Goal: Task Accomplishment & Management: Manage account settings

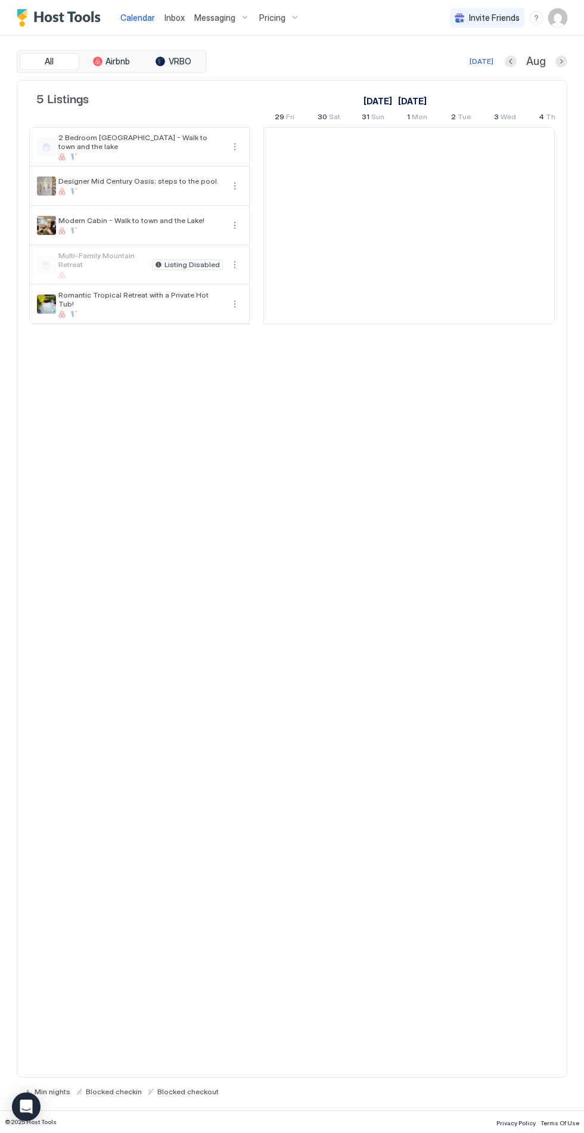
scroll to position [0, 662]
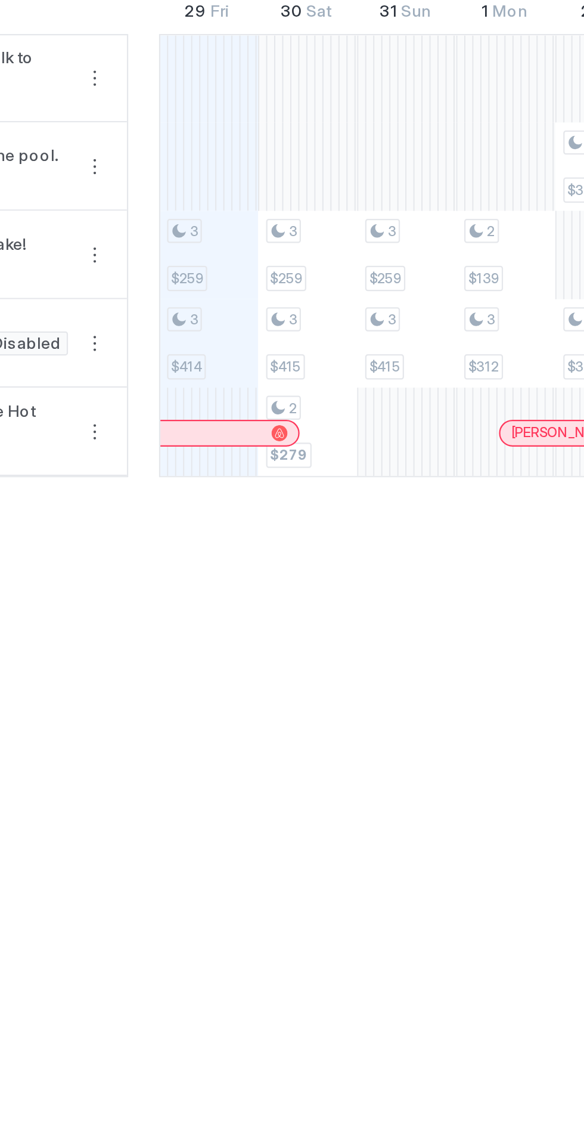
click at [339, 297] on div "2" at bounding box center [329, 293] width 37 height 11
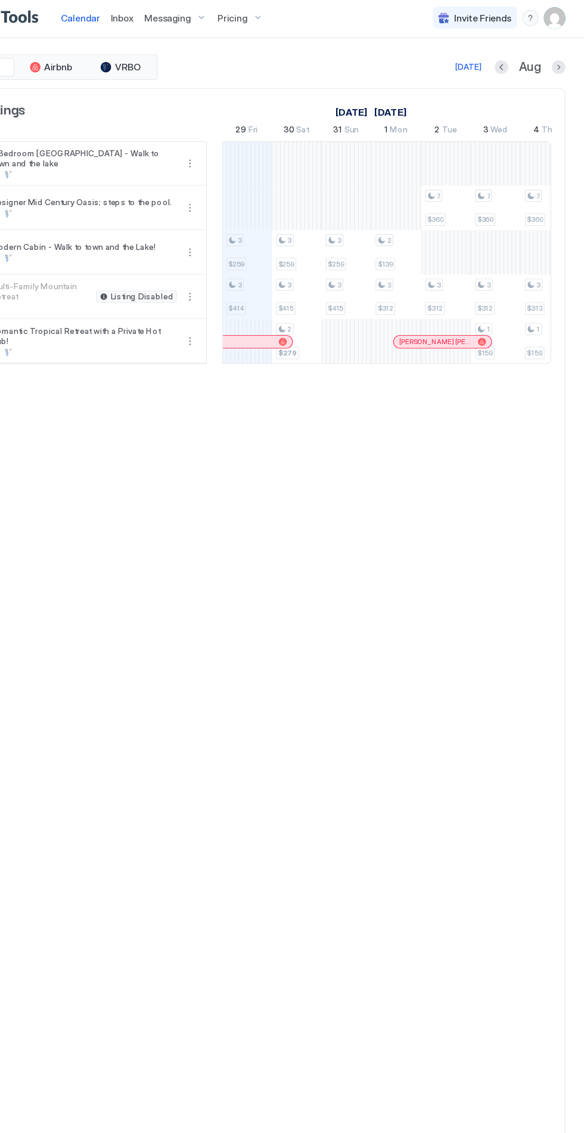
click at [266, 9] on div "Pricing" at bounding box center [280, 18] width 50 height 20
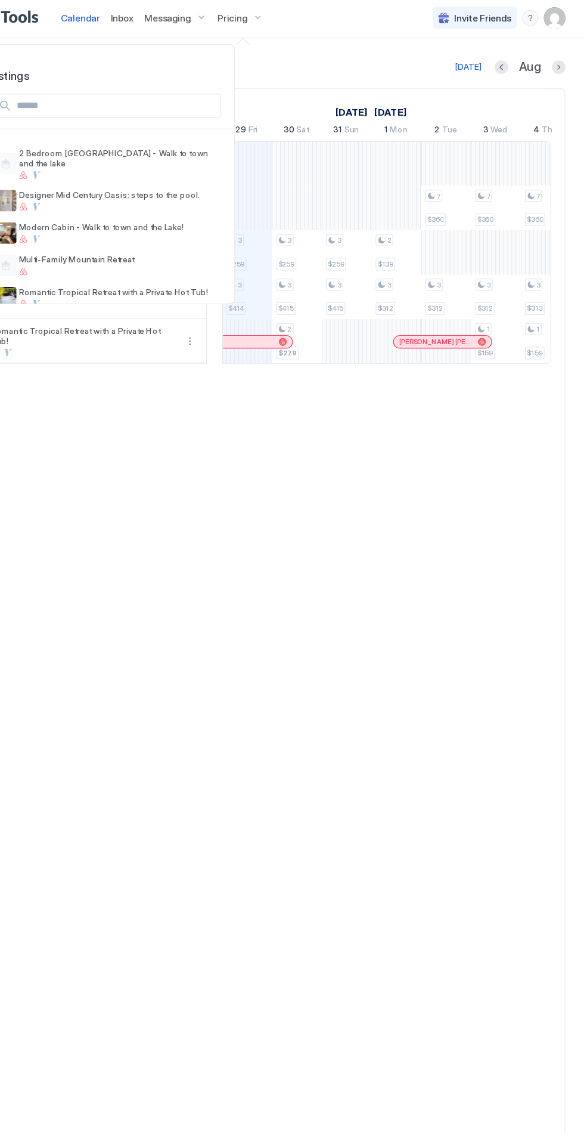
click at [334, 300] on div at bounding box center [292, 566] width 584 height 1133
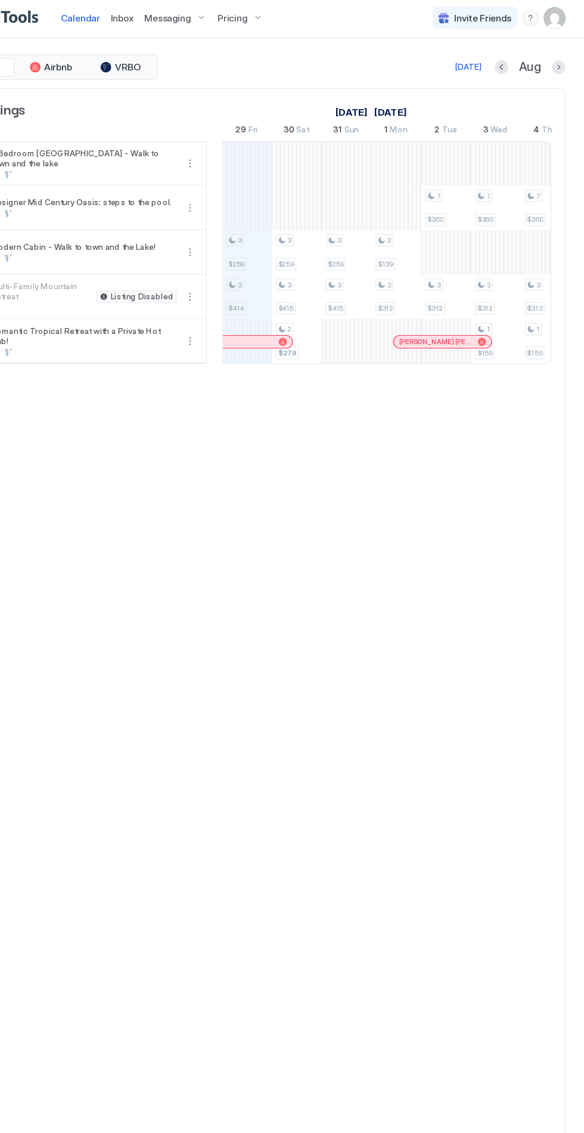
click at [347, 298] on div "2 $279" at bounding box center [330, 303] width 44 height 39
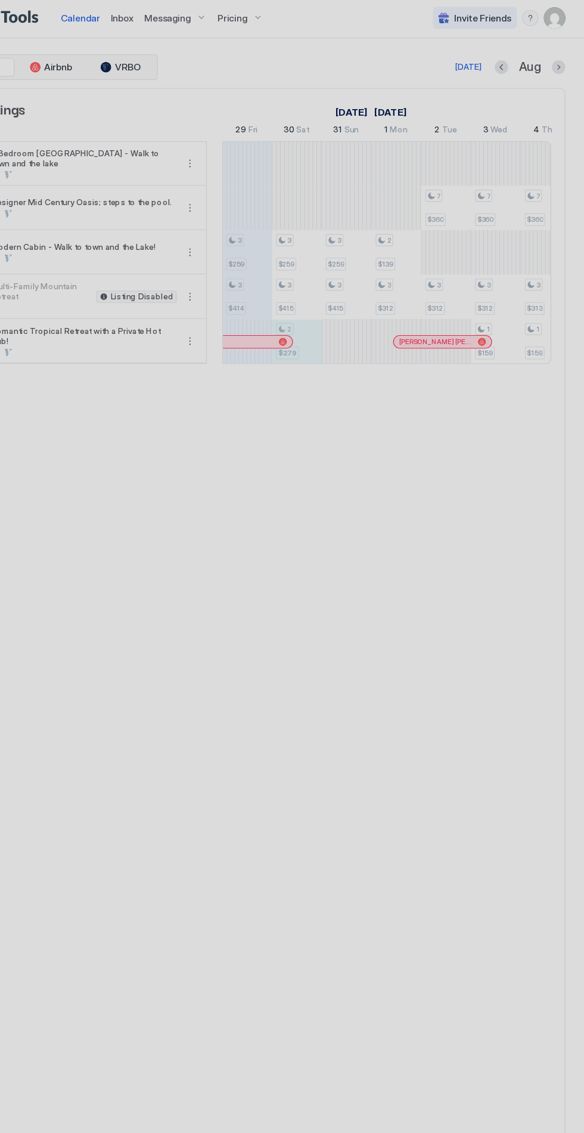
type input "***"
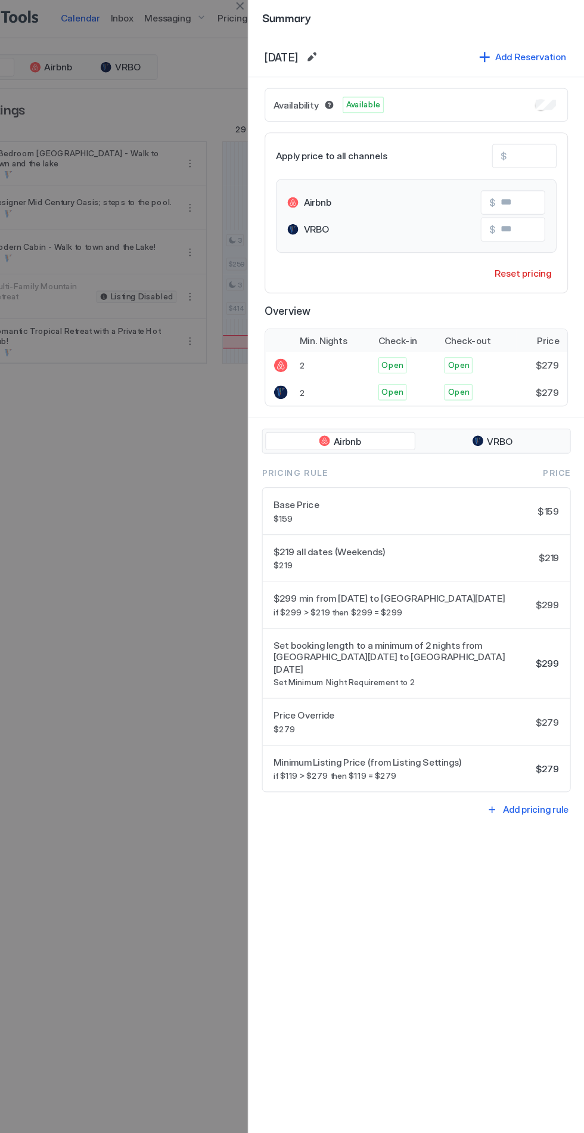
click at [463, 559] on div "Set booking length to a minimum of 2 nights from [GEOGRAPHIC_DATA][DATE] to [GE…" at bounding box center [435, 590] width 272 height 63
click at [543, 570] on div "Set booking length to a minimum of 2 nights from [GEOGRAPHIC_DATA][DATE] to [GE…" at bounding box center [435, 589] width 253 height 43
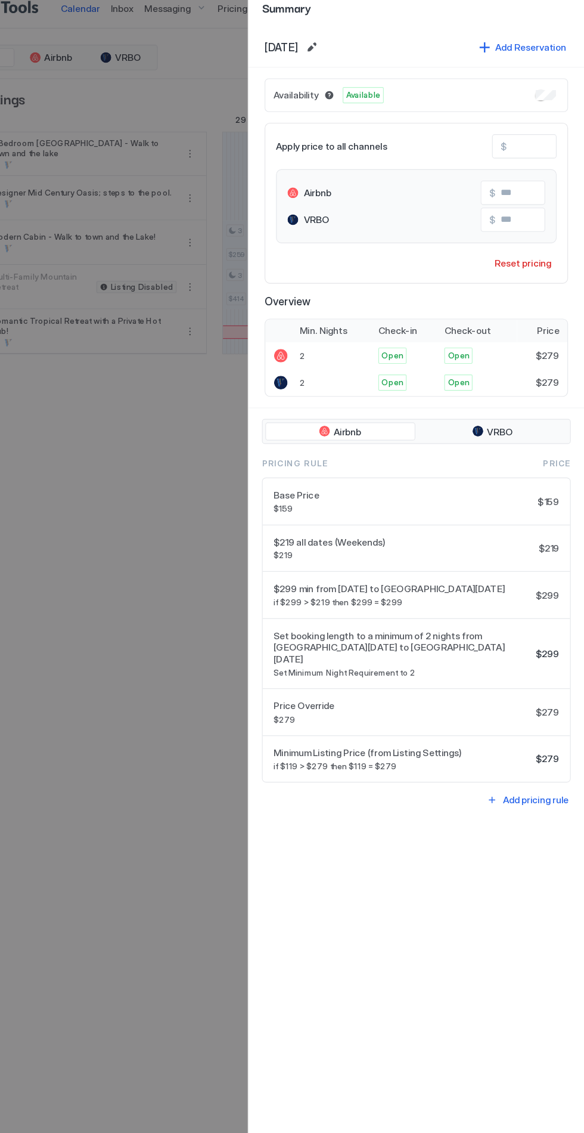
click at [290, 21] on div "Summary" at bounding box center [435, 17] width 297 height 35
click at [198, 622] on div at bounding box center [292, 566] width 584 height 1133
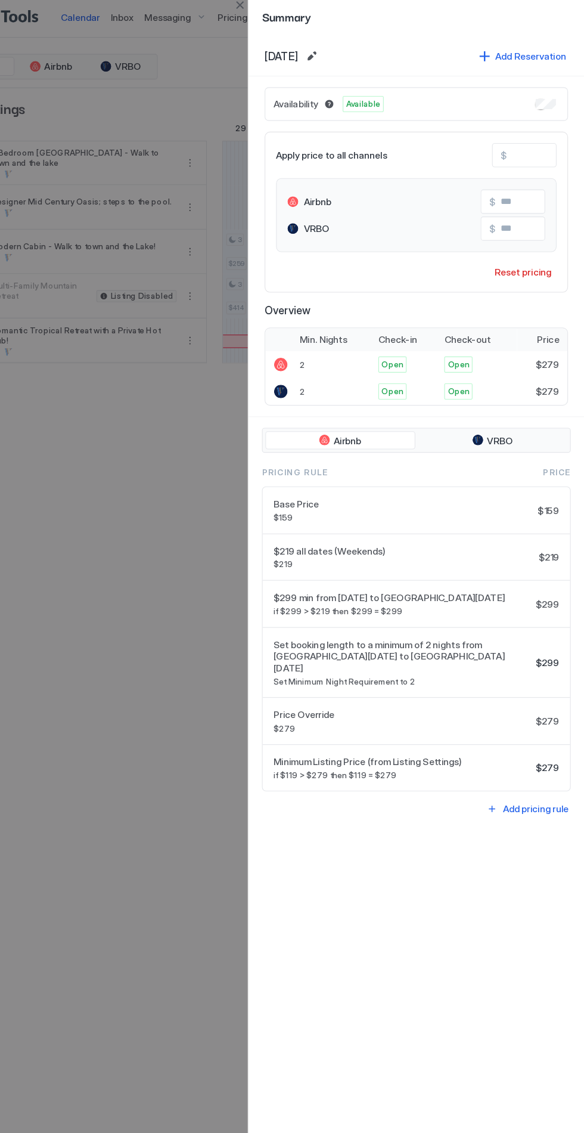
scroll to position [0, 0]
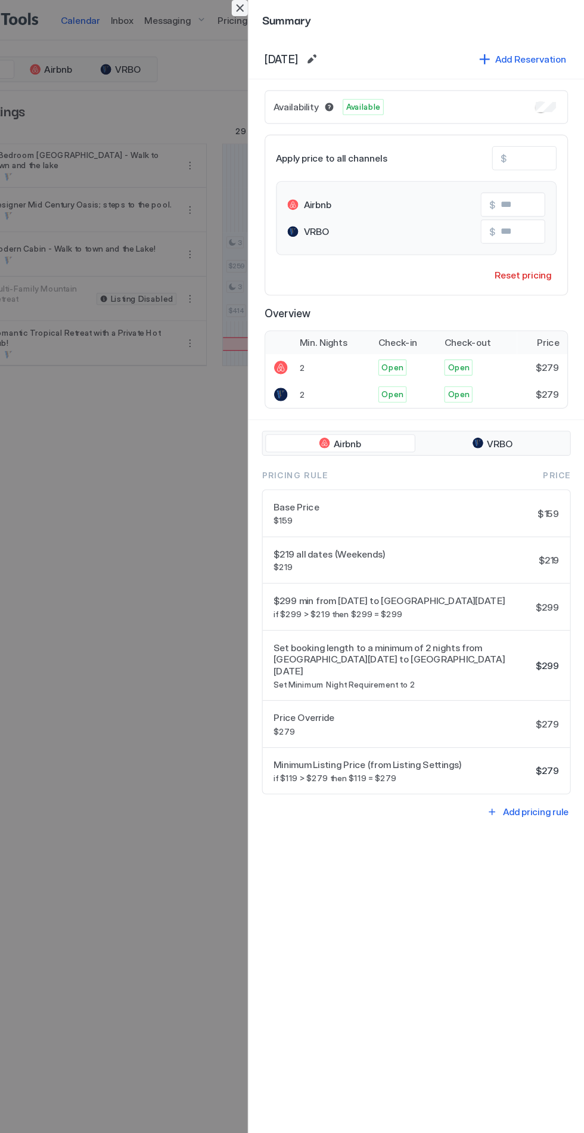
click at [275, 7] on button "Close" at bounding box center [279, 7] width 14 height 14
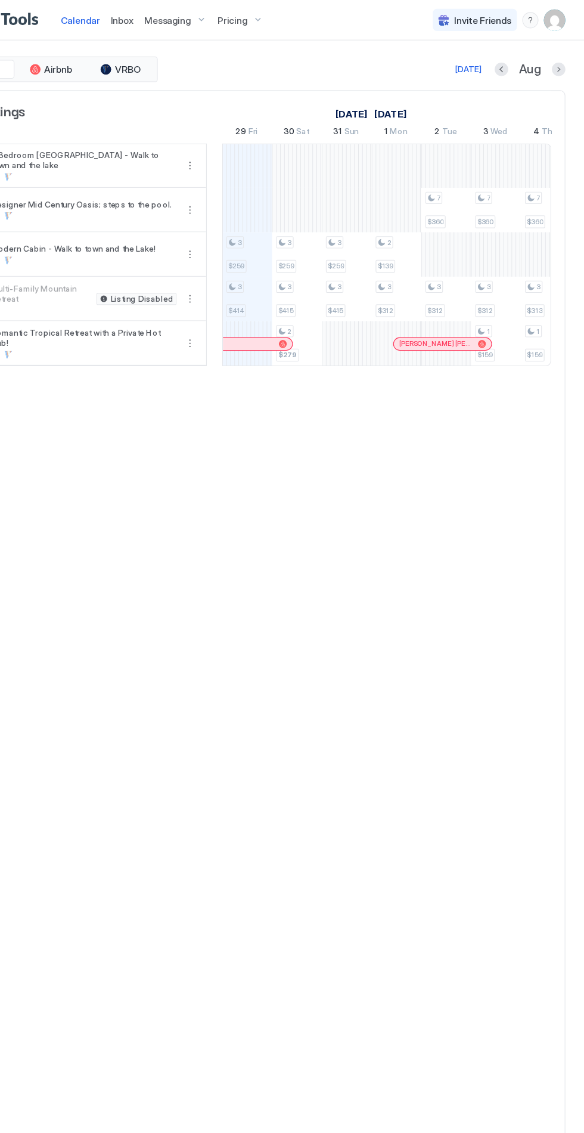
click at [280, 20] on span "Pricing" at bounding box center [272, 18] width 26 height 11
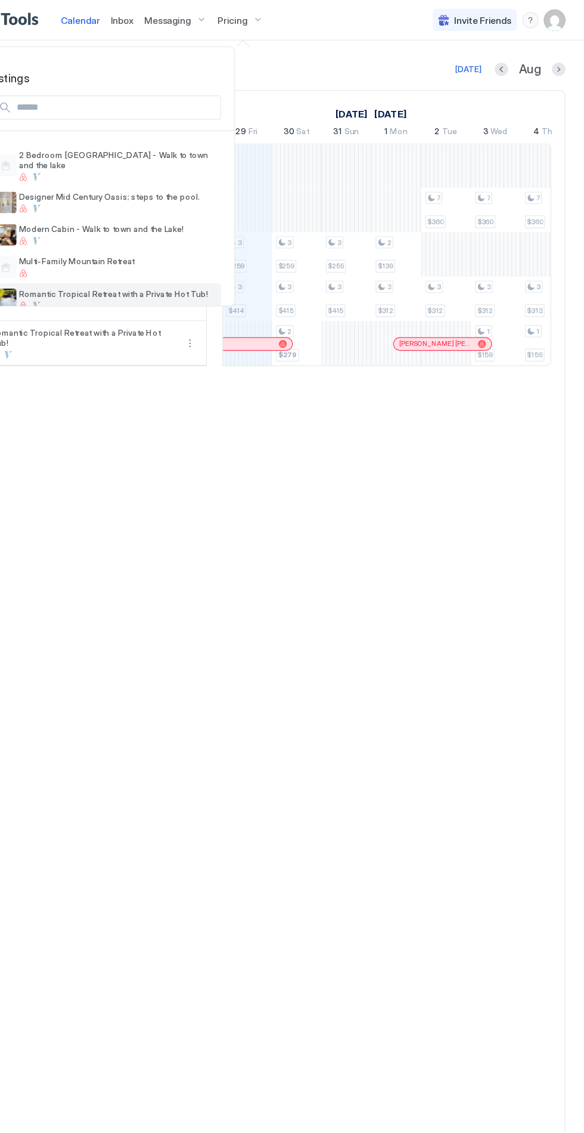
click at [196, 267] on div at bounding box center [170, 270] width 174 height 7
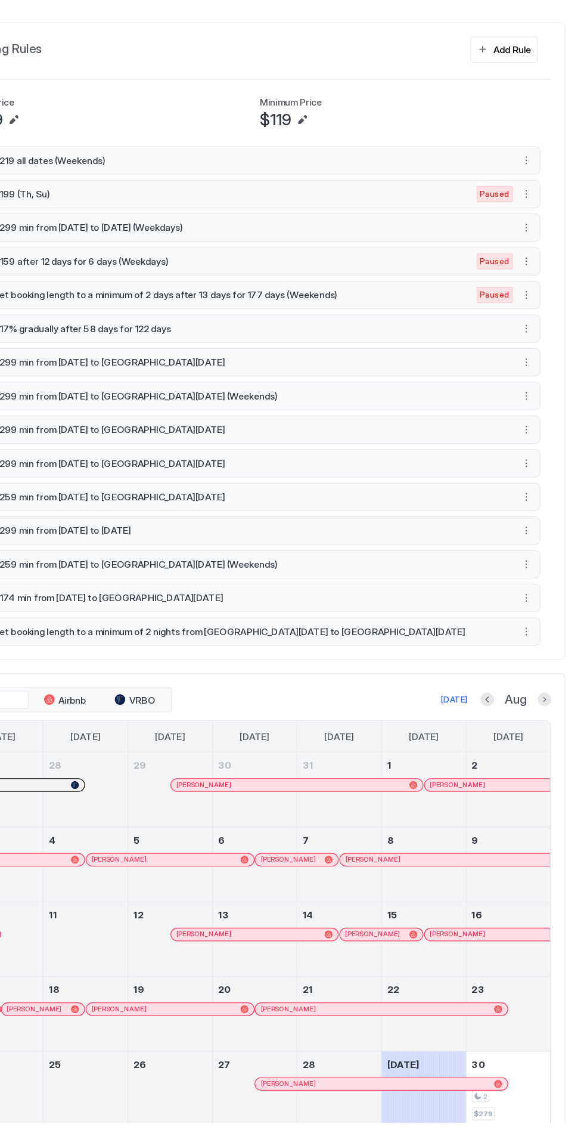
click at [535, 395] on button "More options" at bounding box center [533, 399] width 14 height 14
click at [235, 433] on span "Enable" at bounding box center [242, 432] width 23 height 9
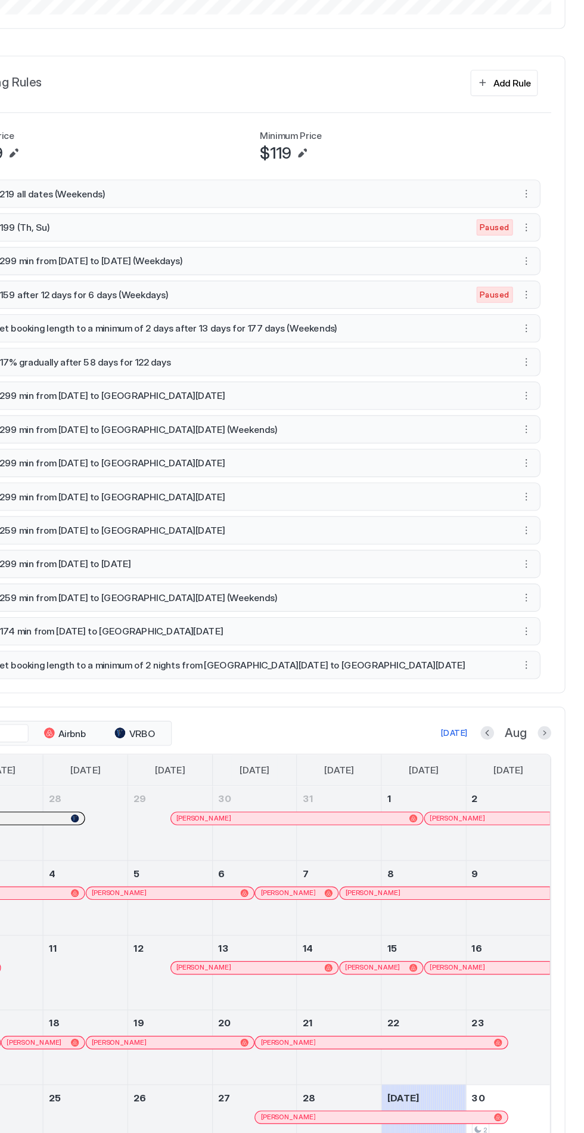
click at [527, 698] on button "More options" at bounding box center [533, 697] width 14 height 14
click at [523, 694] on div at bounding box center [292, 566] width 584 height 1133
click at [535, 696] on button "More options" at bounding box center [533, 697] width 14 height 14
click at [540, 692] on div at bounding box center [292, 566] width 584 height 1133
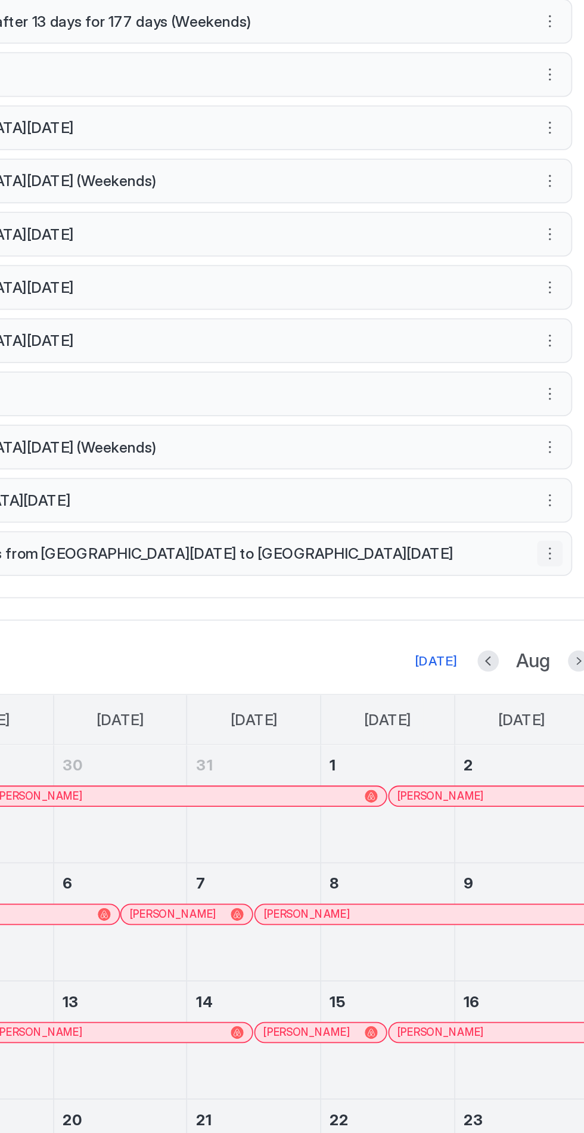
click at [535, 690] on button "More options" at bounding box center [533, 697] width 14 height 14
click at [479, 695] on div at bounding box center [292, 566] width 584 height 1133
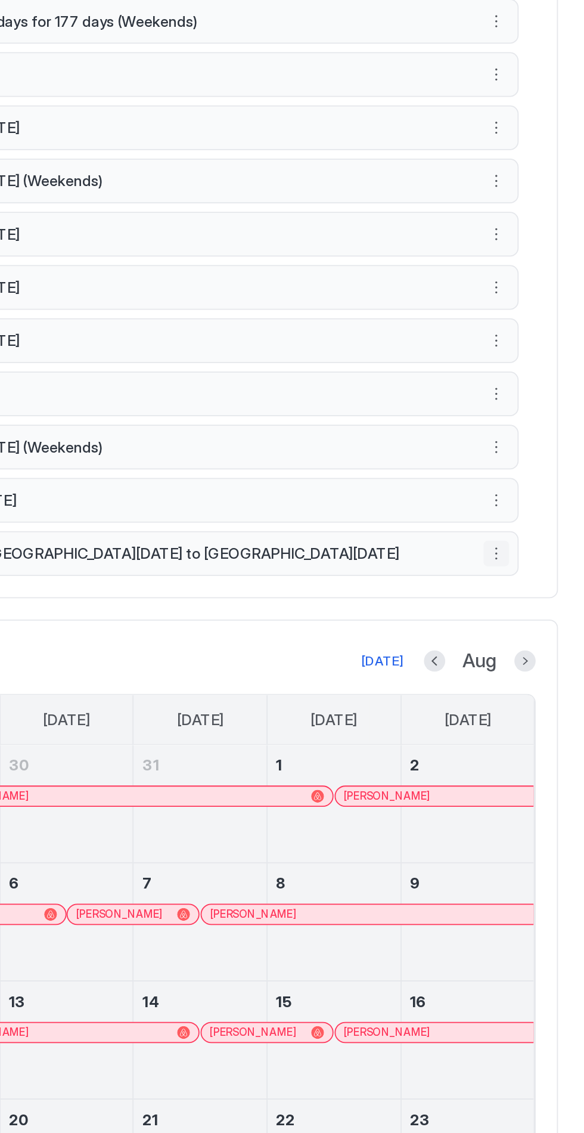
click at [535, 690] on button "More options" at bounding box center [533, 697] width 14 height 14
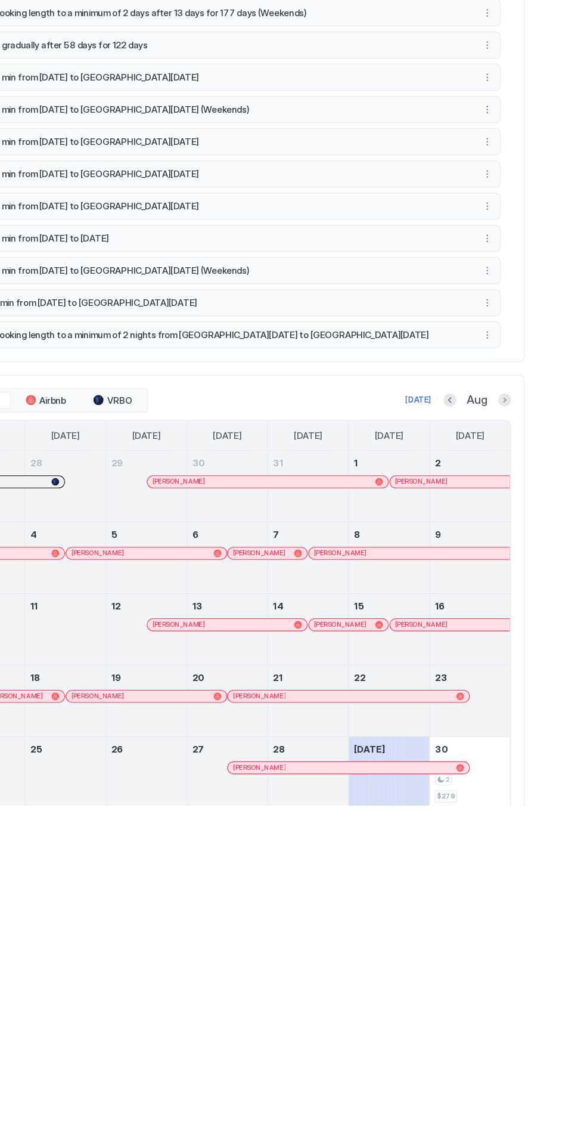
scroll to position [298, 0]
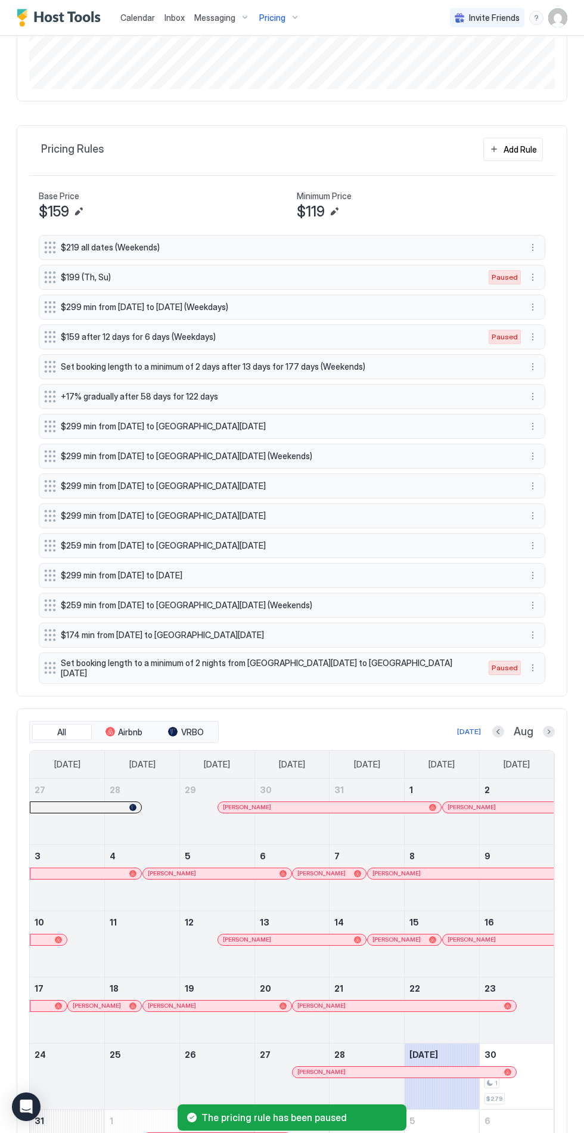
scroll to position [0, 0]
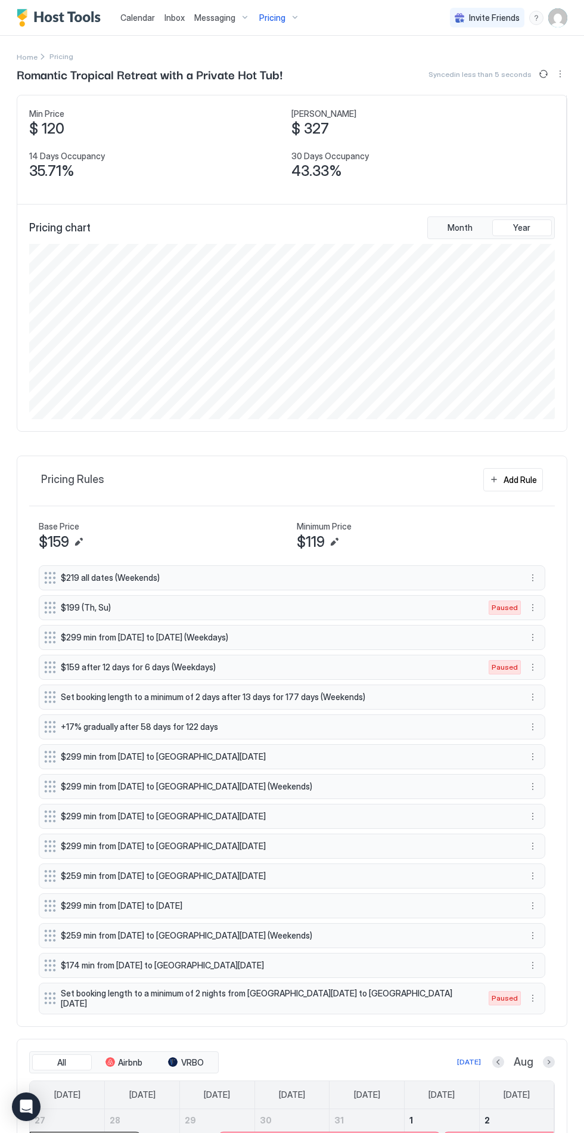
click at [538, 74] on button "Sync prices" at bounding box center [544, 74] width 14 height 14
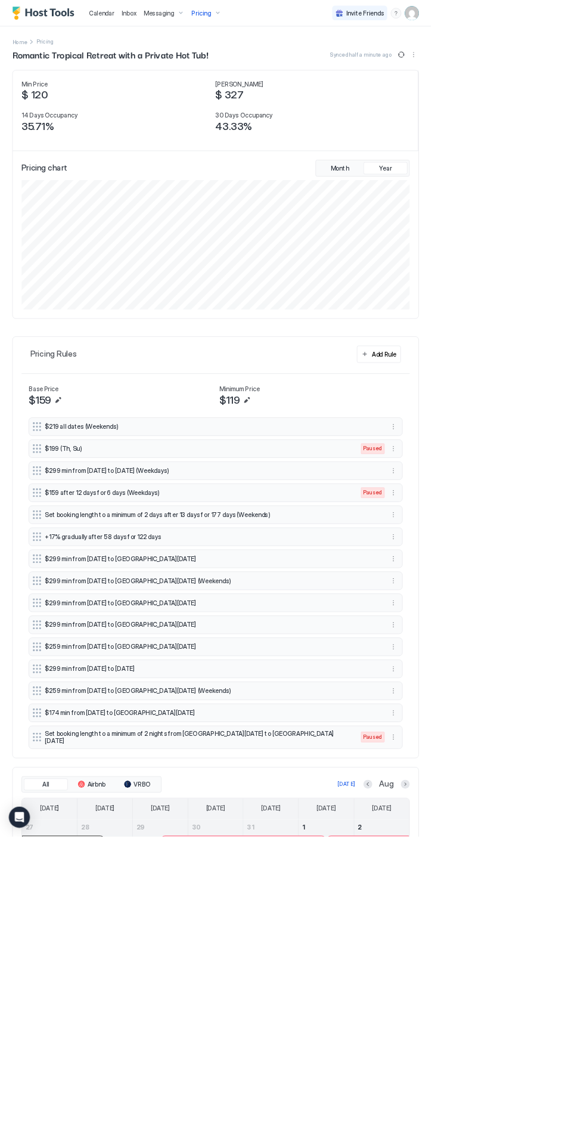
click at [131, 17] on span "Calendar" at bounding box center [137, 18] width 35 height 10
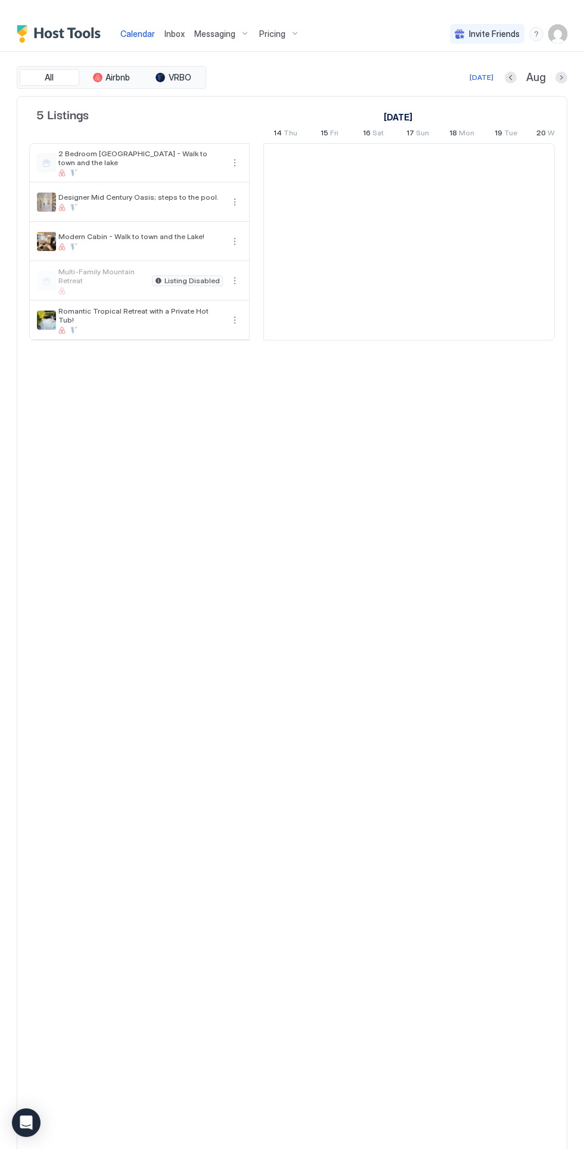
scroll to position [0, 662]
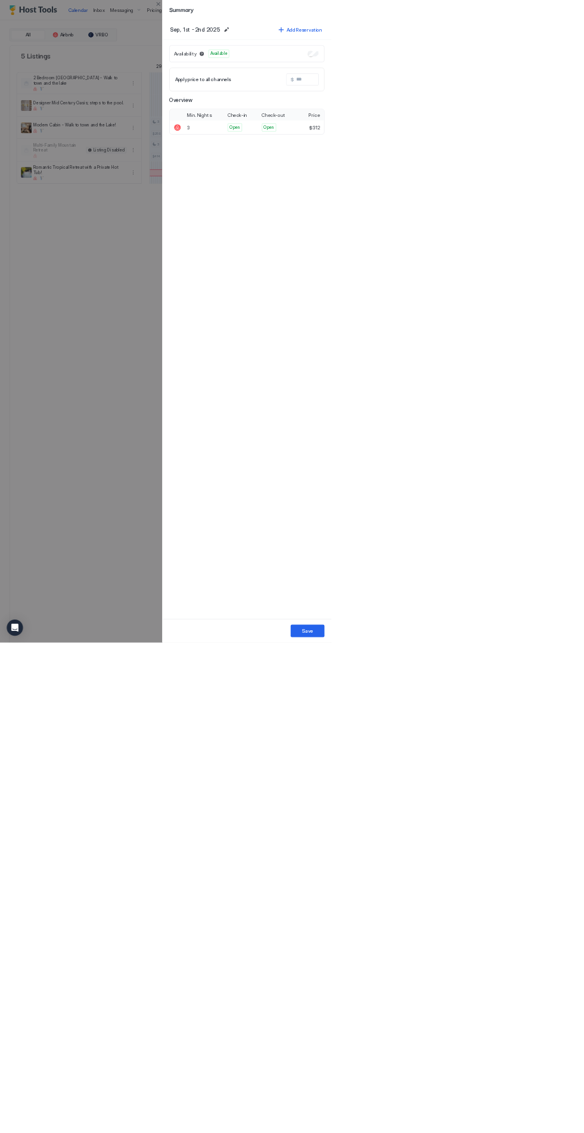
click at [176, 878] on div at bounding box center [292, 566] width 584 height 1133
click at [281, 16] on div at bounding box center [292, 566] width 584 height 1133
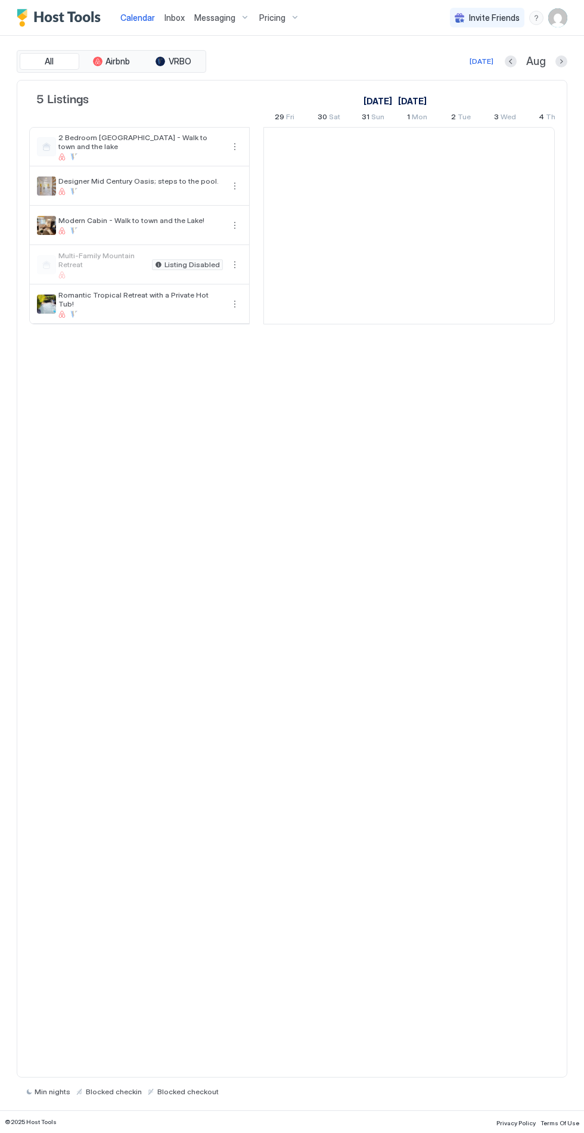
scroll to position [0, 662]
